Goal: Task Accomplishment & Management: Manage account settings

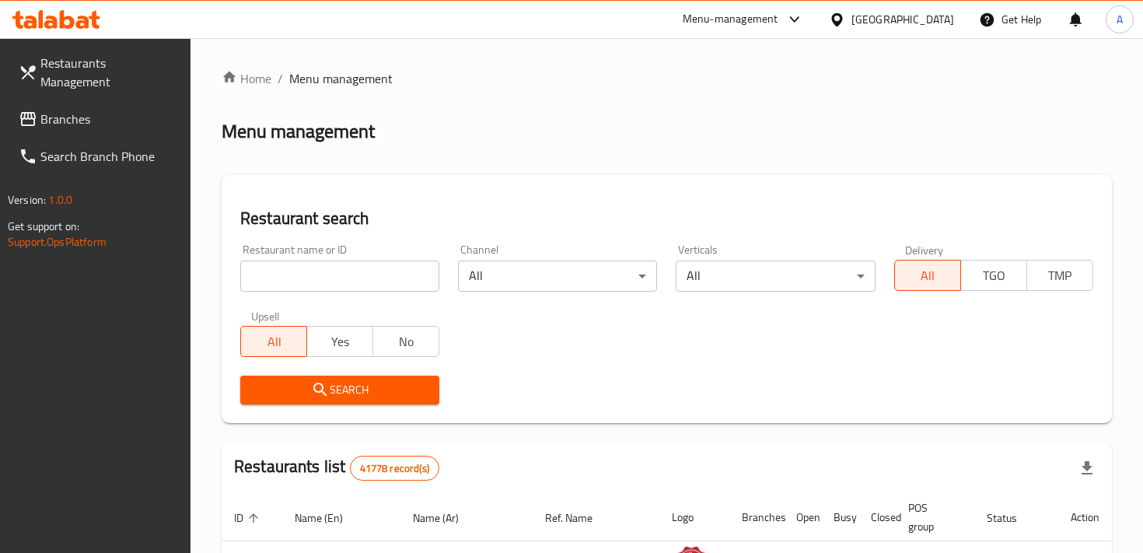
click at [331, 277] on input "search" at bounding box center [339, 275] width 199 height 31
type input "UzbekParty"
click at [375, 386] on span "Search" at bounding box center [340, 389] width 174 height 19
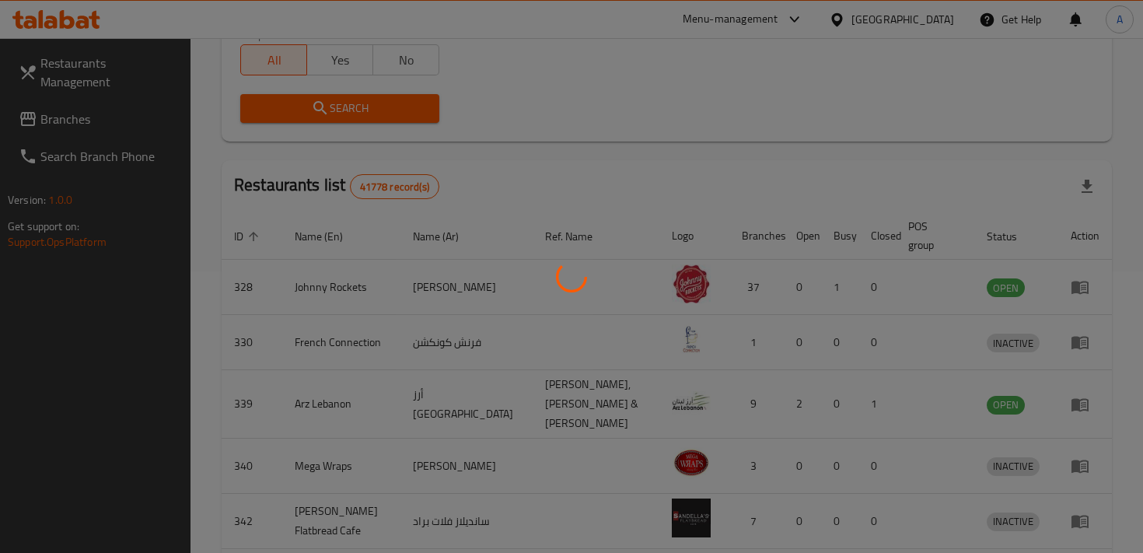
scroll to position [128, 0]
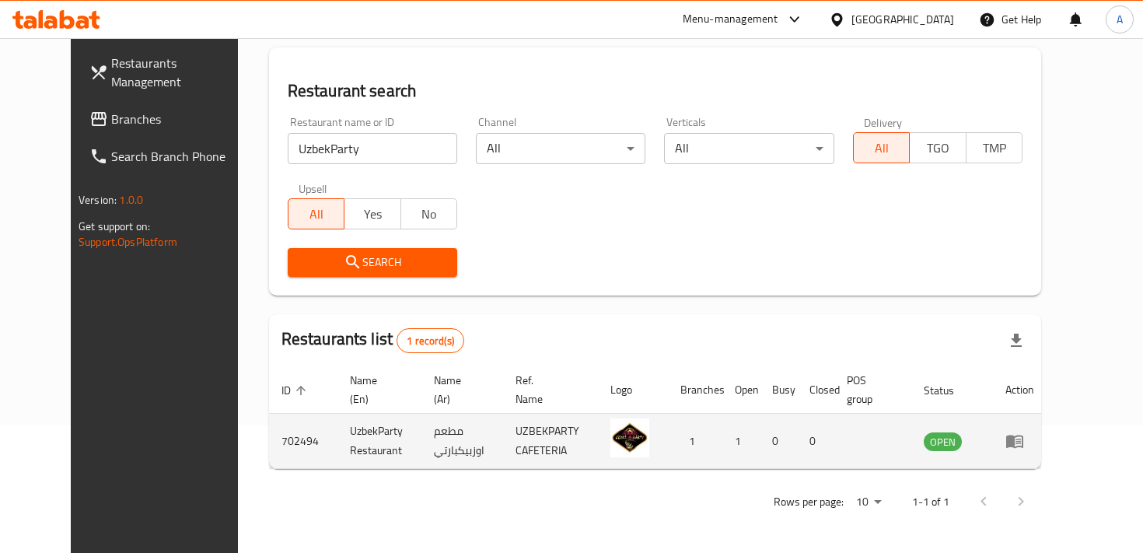
click at [1024, 440] on icon "enhanced table" at bounding box center [1014, 440] width 19 height 19
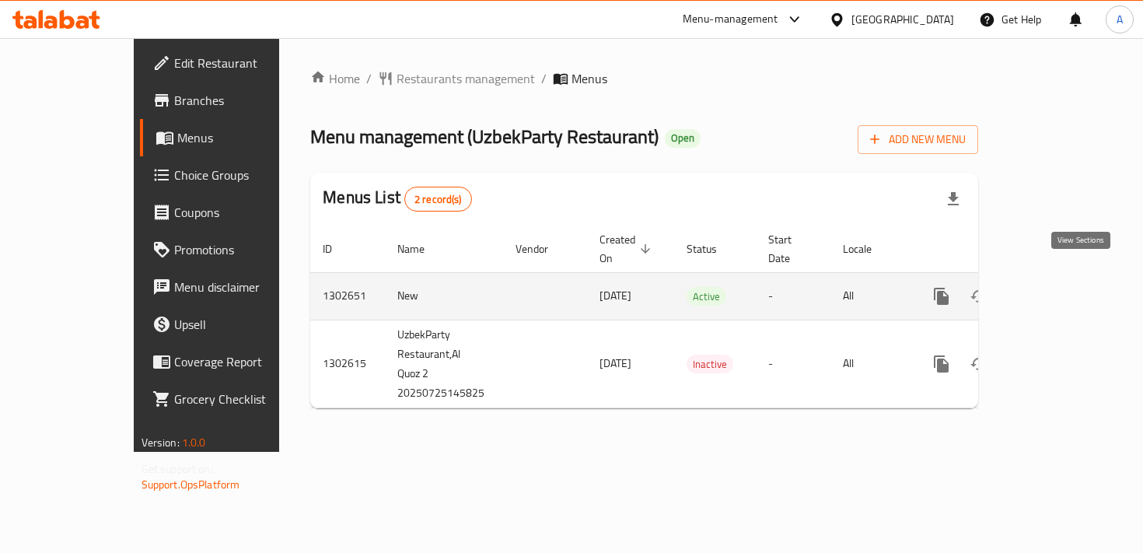
click at [1062, 287] on icon "enhanced table" at bounding box center [1053, 296] width 19 height 19
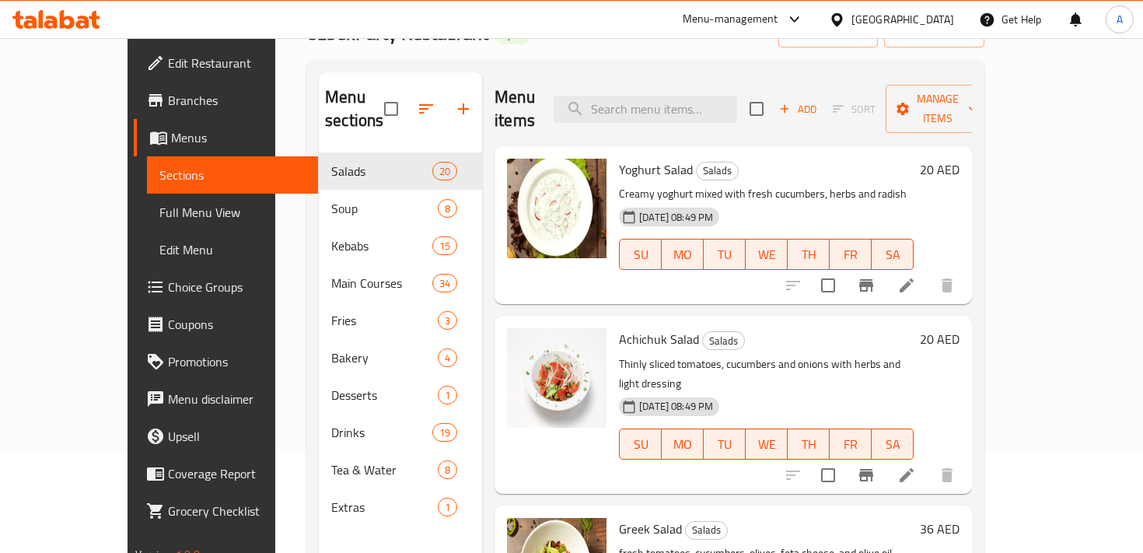
scroll to position [144, 0]
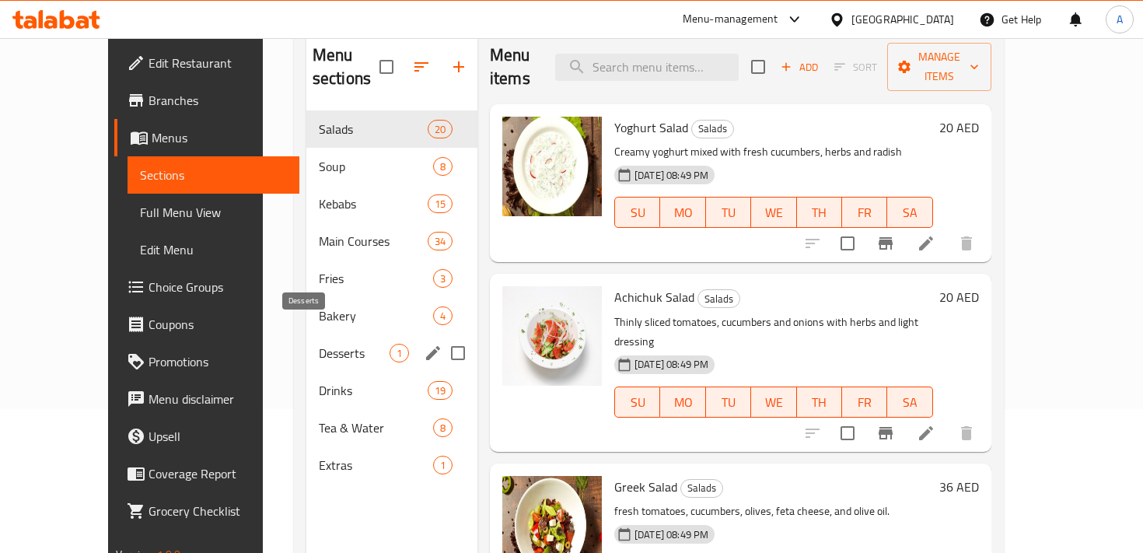
click at [319, 344] on span "Desserts" at bounding box center [354, 353] width 71 height 19
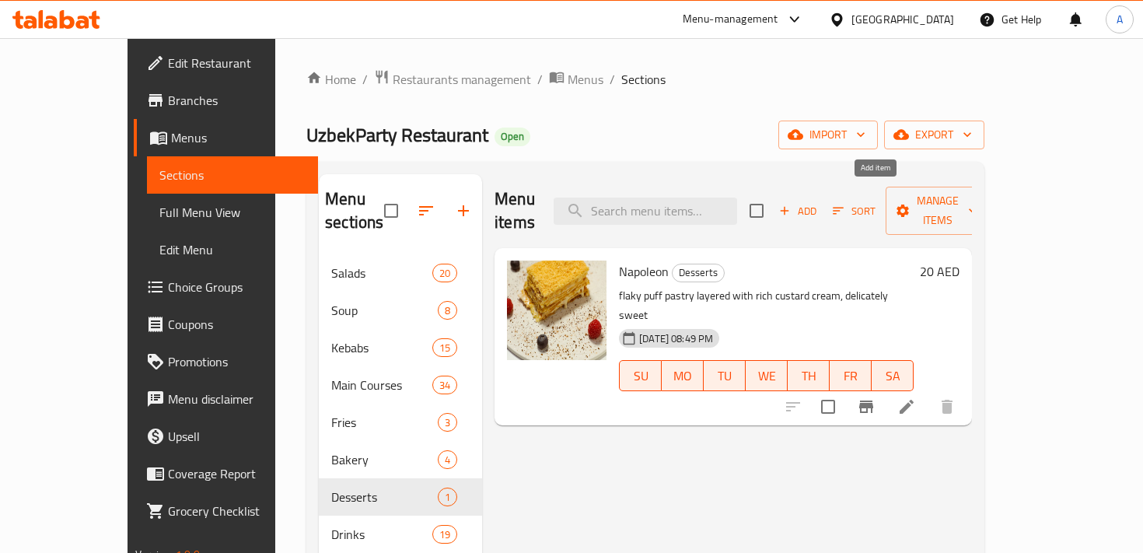
click at [818, 202] on span "Add" at bounding box center [797, 211] width 42 height 18
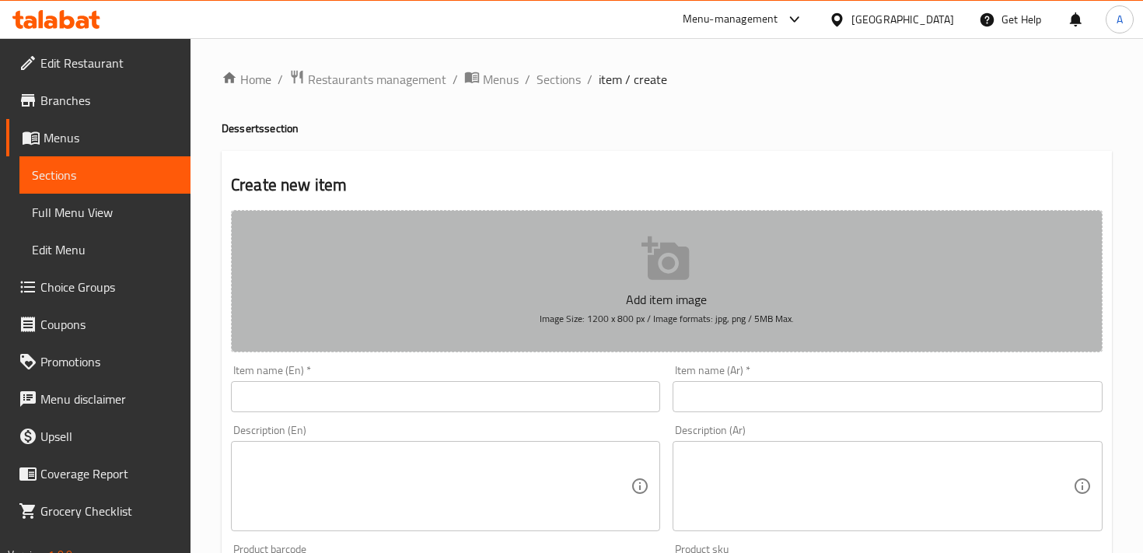
click at [672, 276] on icon "button" at bounding box center [664, 258] width 47 height 44
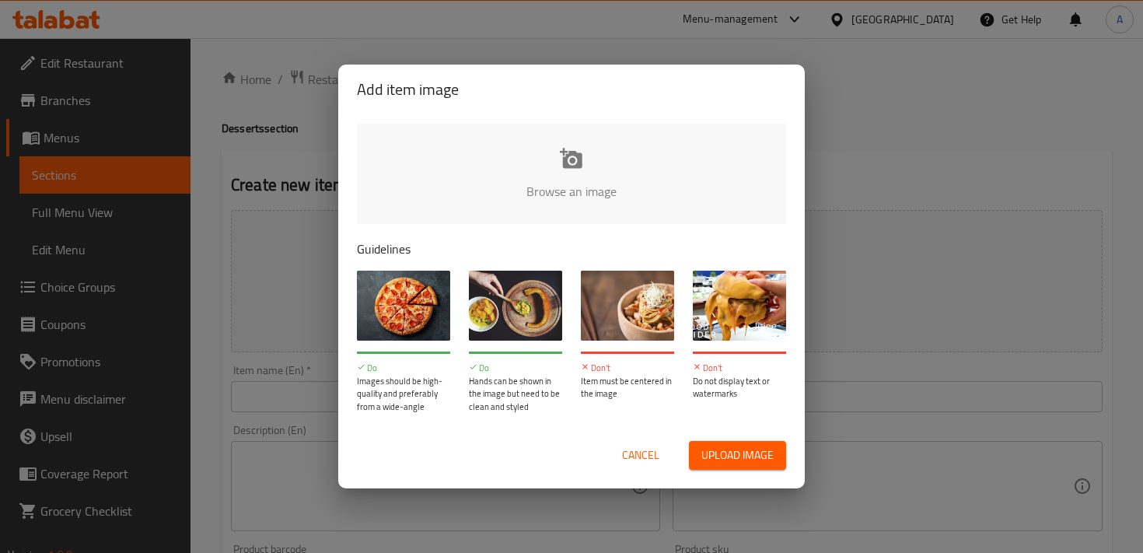
click at [573, 165] on input "file" at bounding box center [1097, 196] width 1480 height 145
type input "C:\fakepath\WhatsApp Image [DATE] 16.11.39.jpeg"
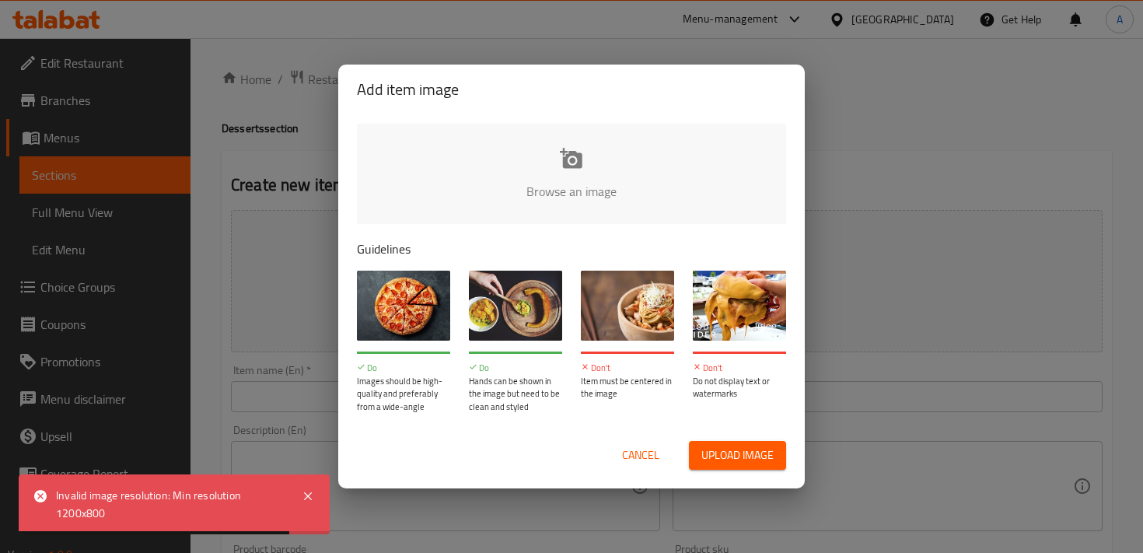
click at [746, 458] on span "Upload image" at bounding box center [737, 454] width 72 height 19
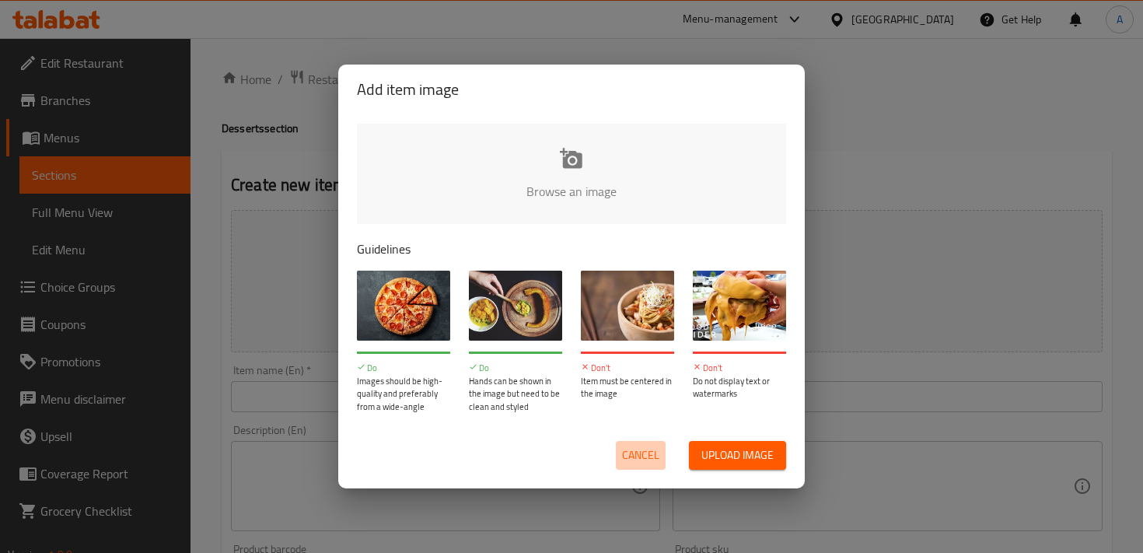
click at [648, 454] on span "Cancel" at bounding box center [640, 454] width 37 height 19
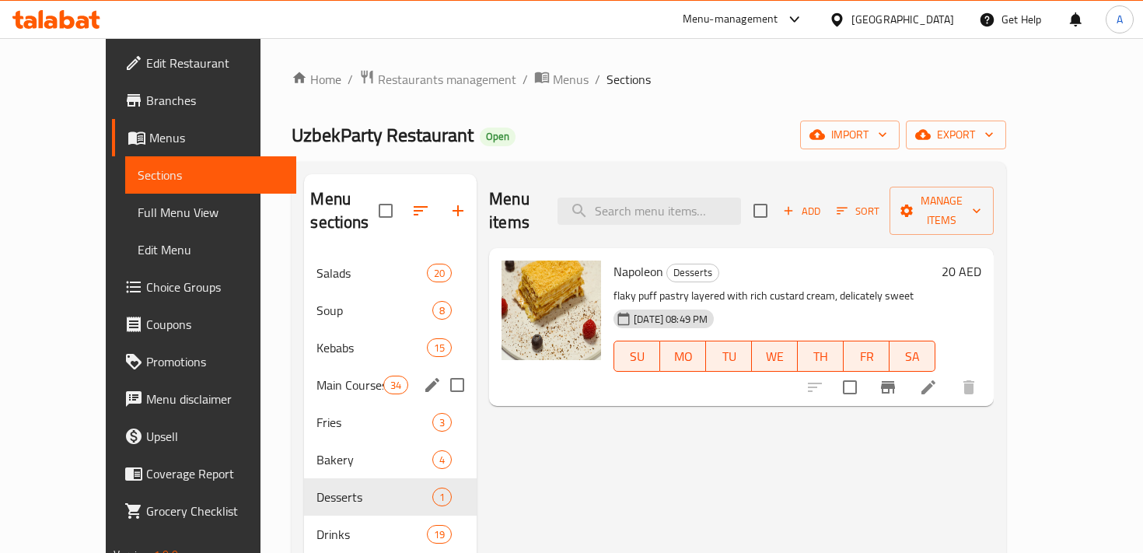
scroll to position [218, 0]
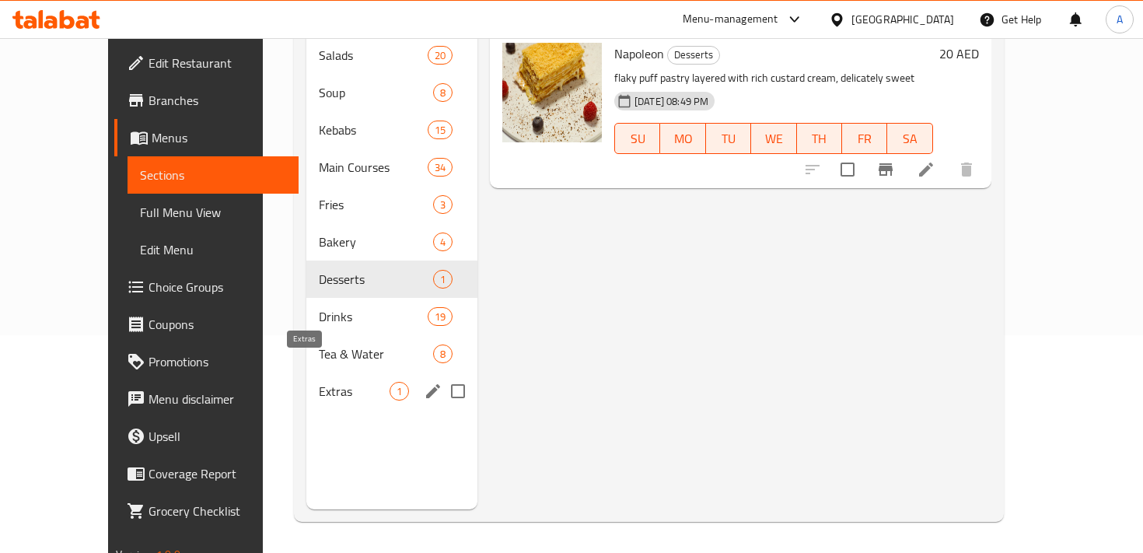
click at [319, 382] on span "Extras" at bounding box center [354, 391] width 71 height 19
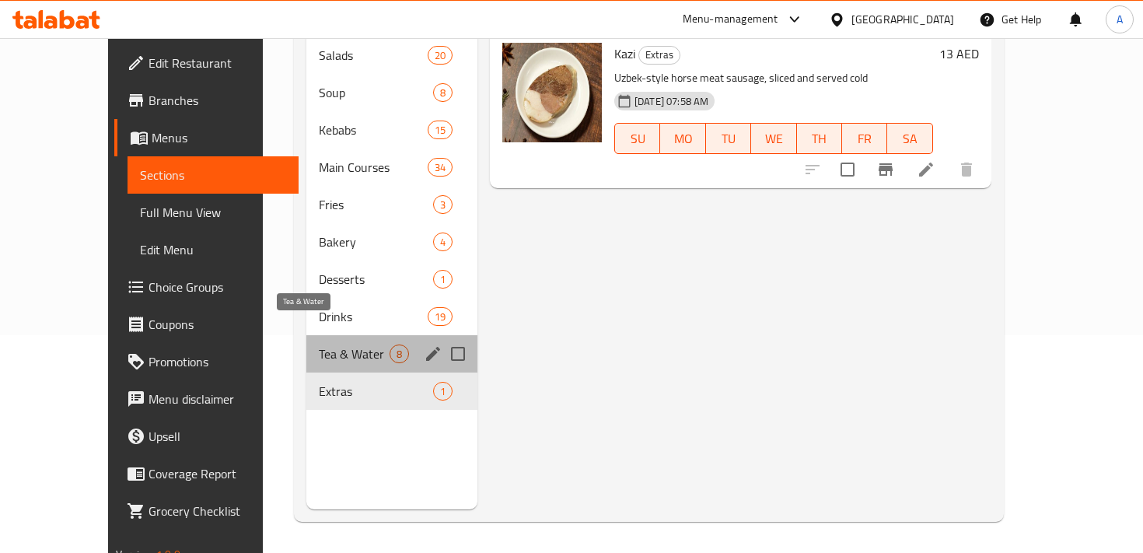
click at [319, 344] on span "Tea & Water" at bounding box center [354, 353] width 71 height 19
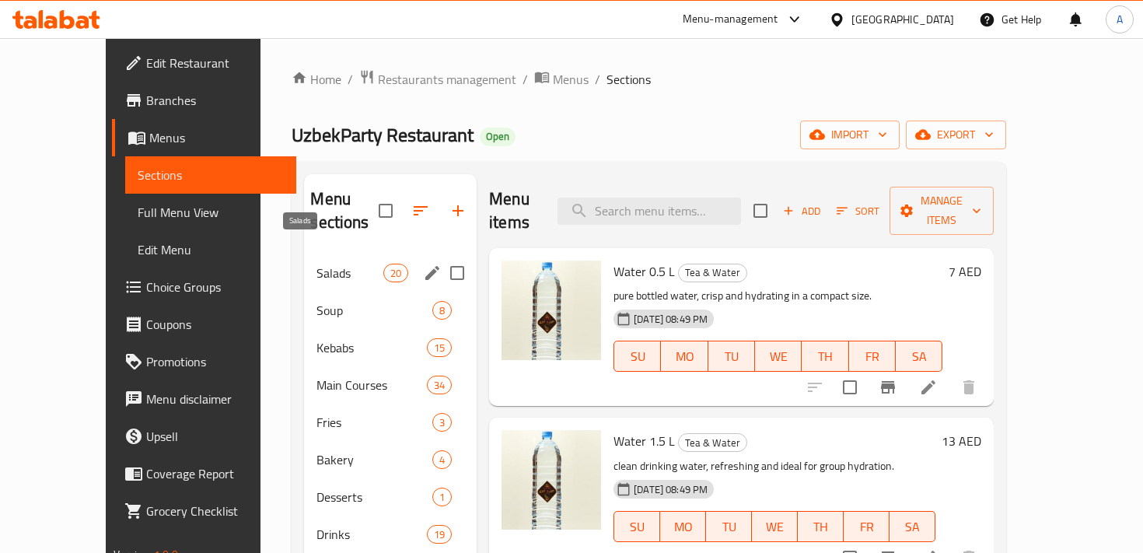
click at [316, 263] on span "Salads" at bounding box center [349, 272] width 66 height 19
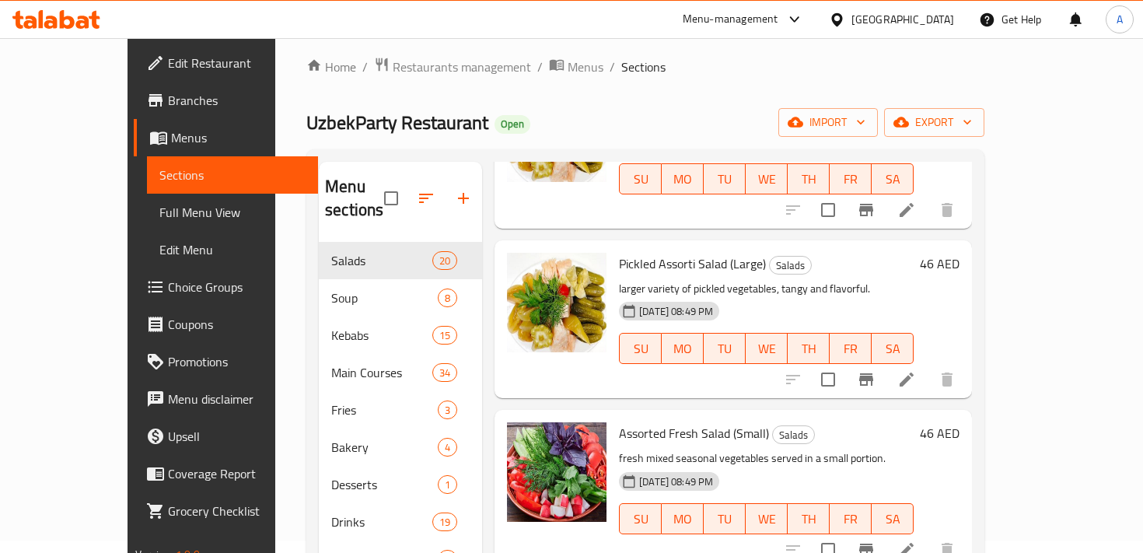
scroll to position [1923, 0]
